Goal: Task Accomplishment & Management: Complete application form

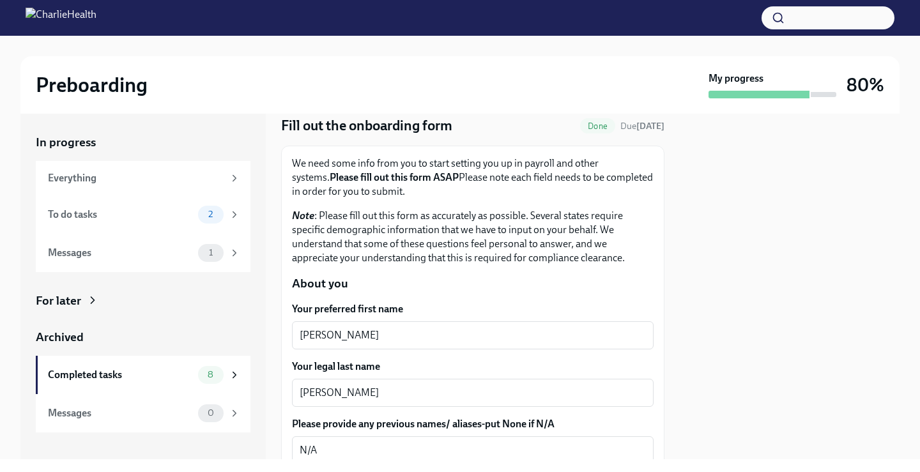
scroll to position [64, 0]
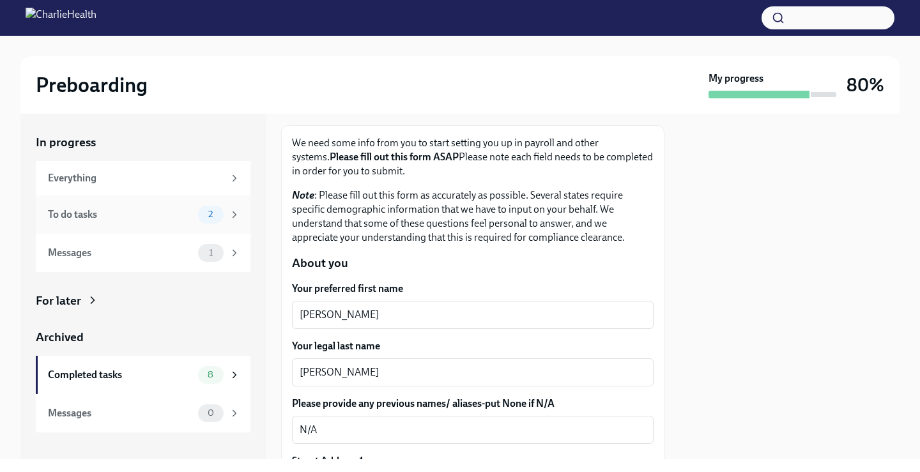
click at [231, 218] on icon at bounding box center [234, 214] width 11 height 11
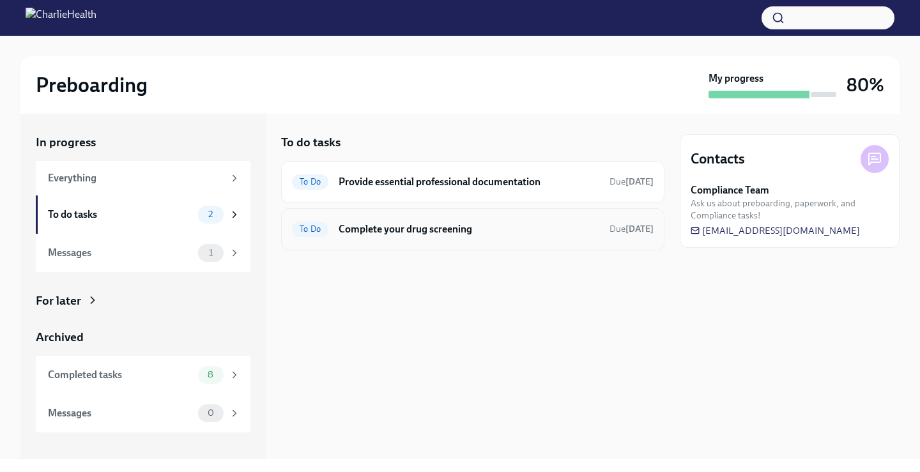
click at [445, 235] on h6 "Complete your drug screening" at bounding box center [468, 229] width 261 height 14
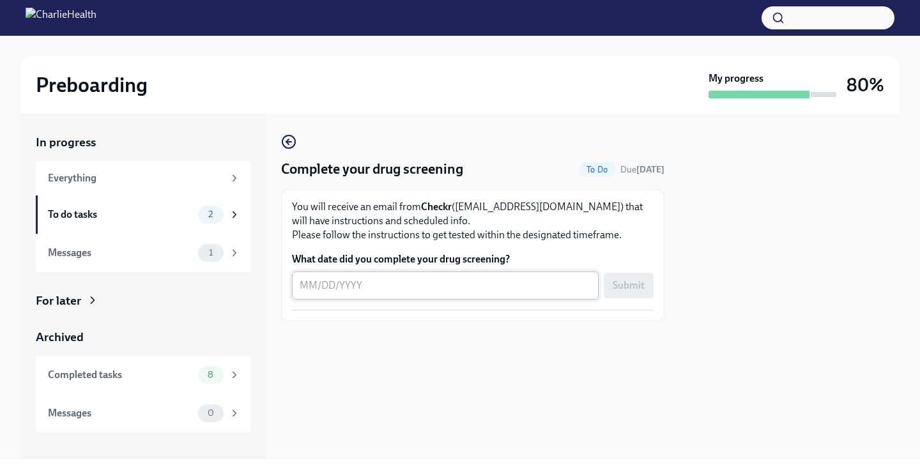
click at [435, 282] on textarea "What date did you complete your drug screening?" at bounding box center [445, 285] width 291 height 15
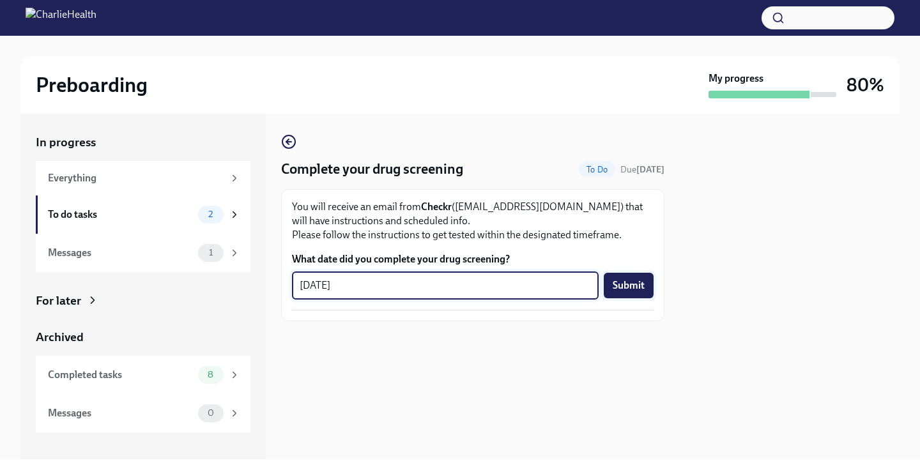
type textarea "[DATE]"
click at [610, 278] on button "Submit" at bounding box center [629, 286] width 50 height 26
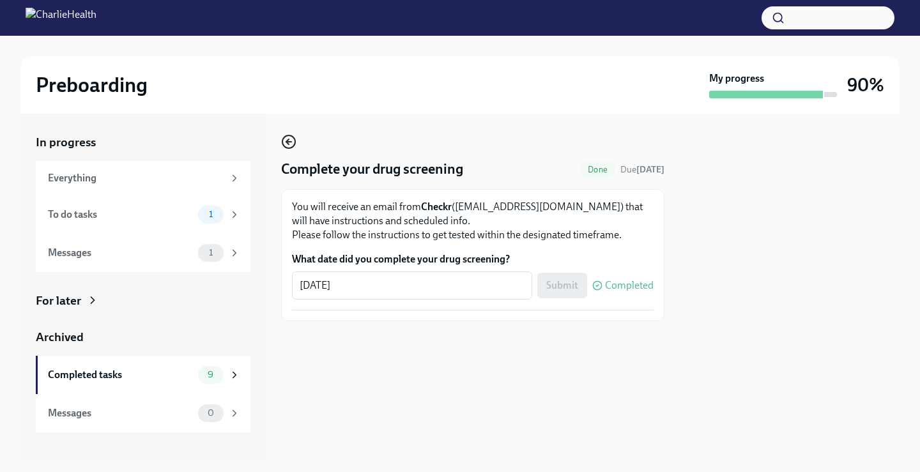
click at [285, 149] on icon "button" at bounding box center [288, 141] width 15 height 15
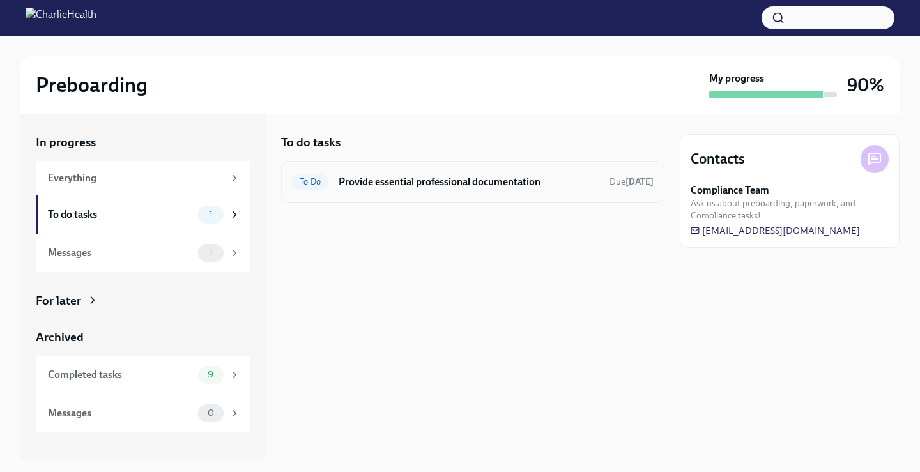
click at [423, 192] on div "To Do Provide essential professional documentation Due [DATE]" at bounding box center [472, 182] width 361 height 20
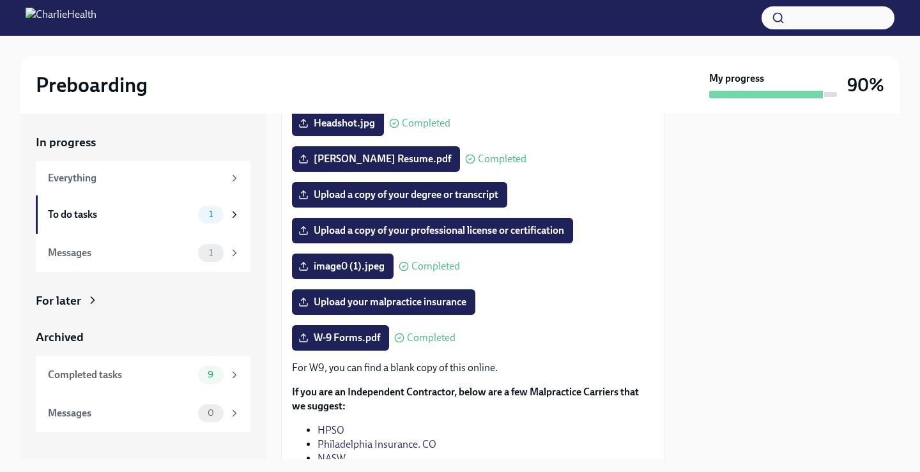
scroll to position [151, 0]
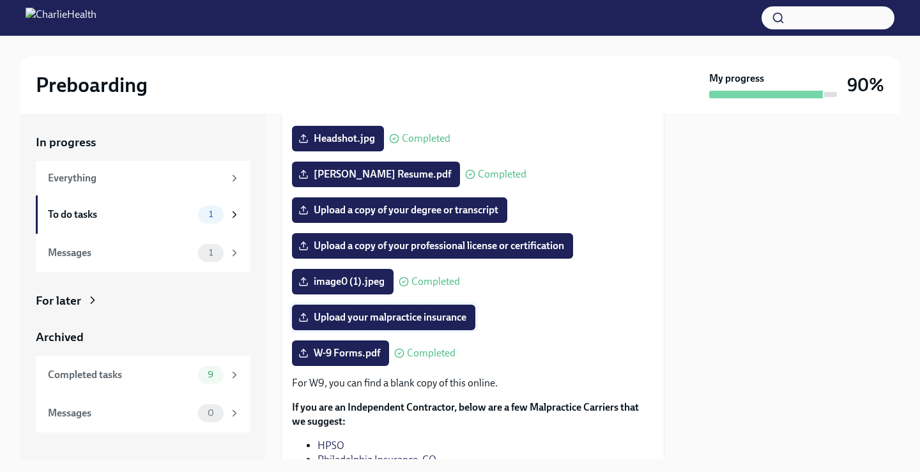
click at [374, 324] on span "Upload your malpractice insurance" at bounding box center [383, 317] width 165 height 13
click at [0, 0] on input "Upload your malpractice insurance" at bounding box center [0, 0] width 0 height 0
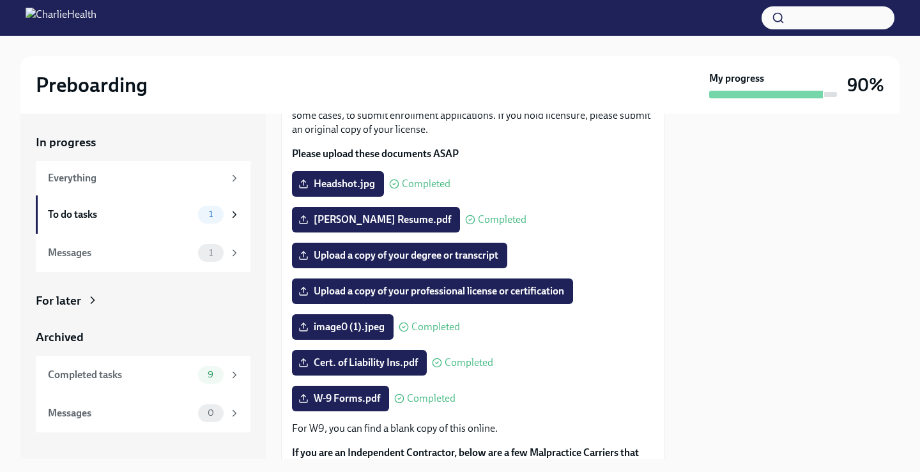
scroll to position [128, 0]
